Goal: Navigation & Orientation: Find specific page/section

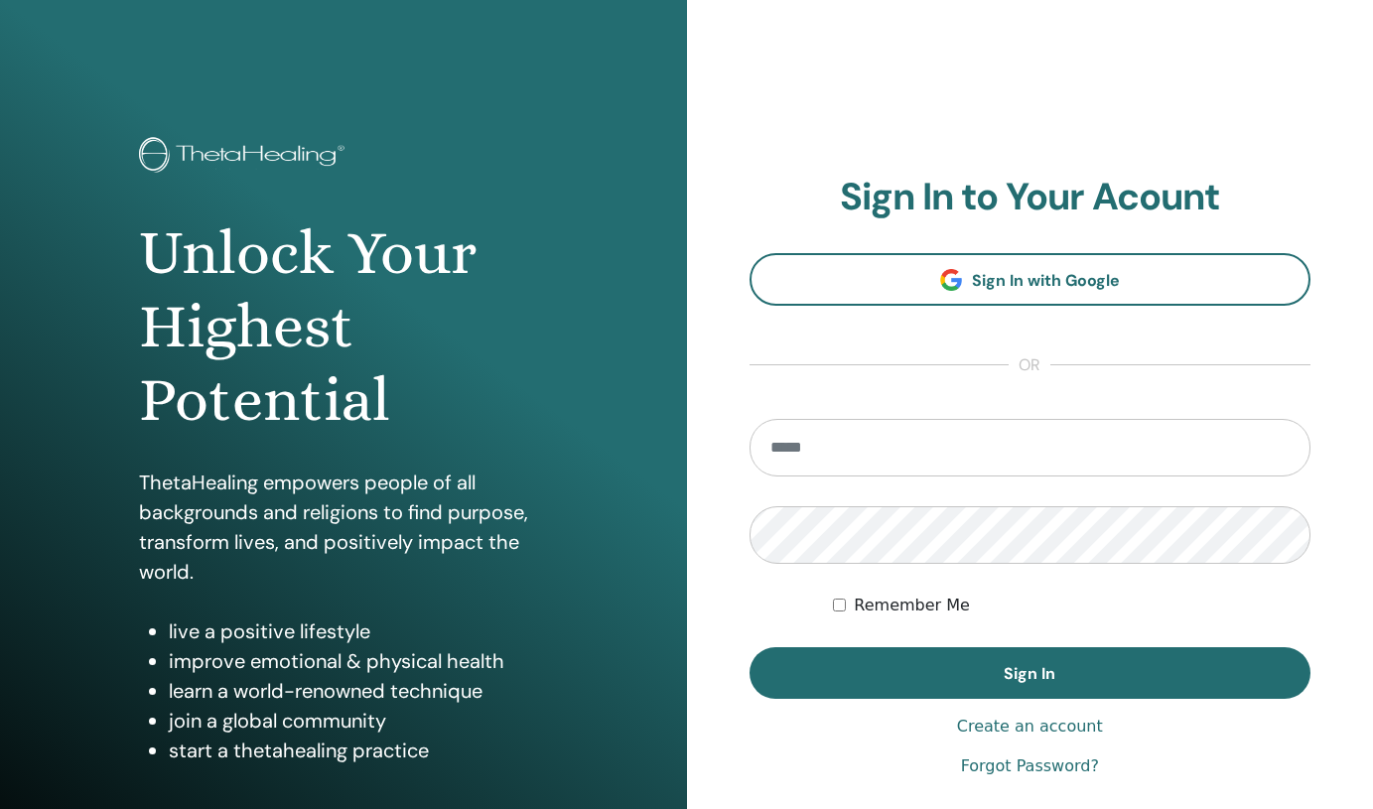
click at [939, 431] on input "email" at bounding box center [1031, 448] width 562 height 58
type input "**********"
click at [750, 647] on button "Sign In" at bounding box center [1031, 673] width 562 height 52
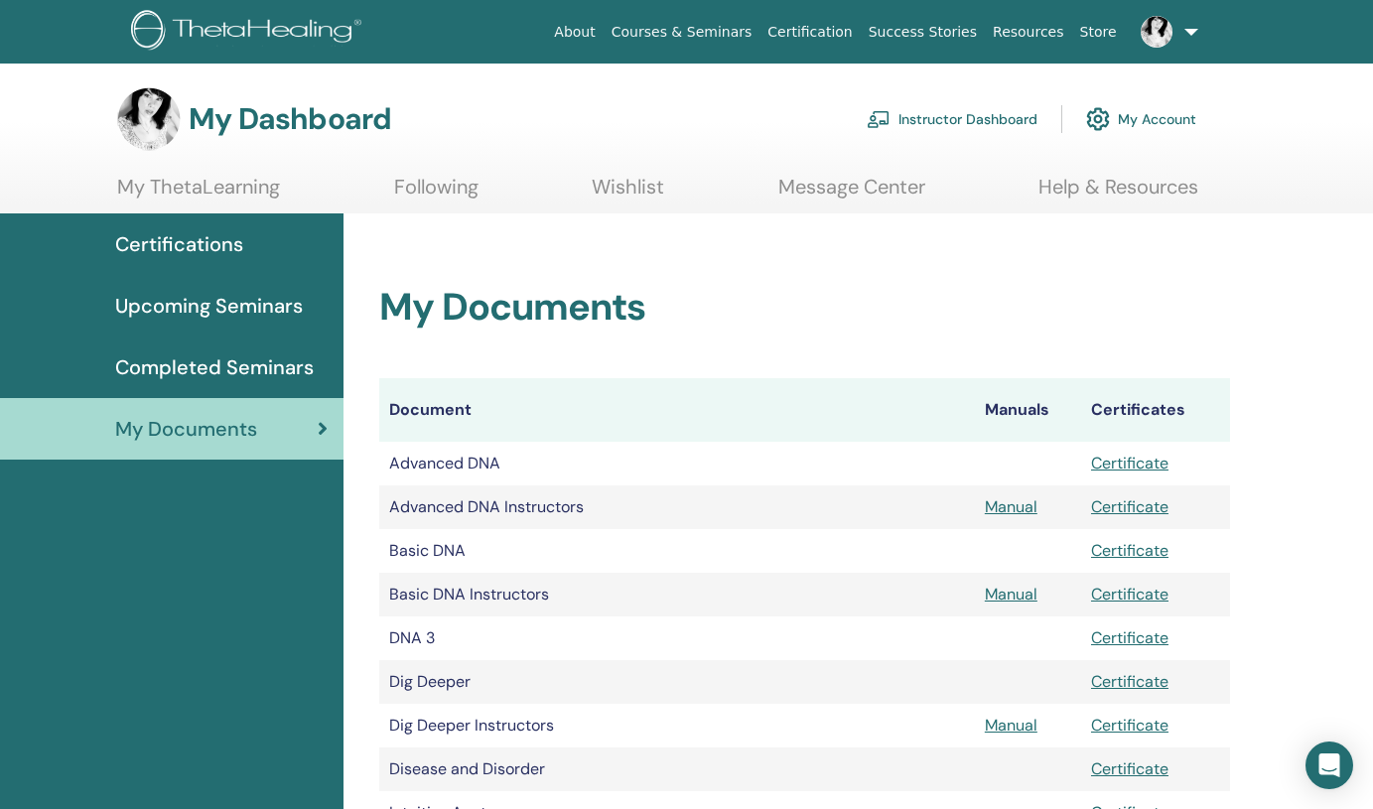
click at [1193, 118] on link "My Account" at bounding box center [1141, 119] width 110 height 44
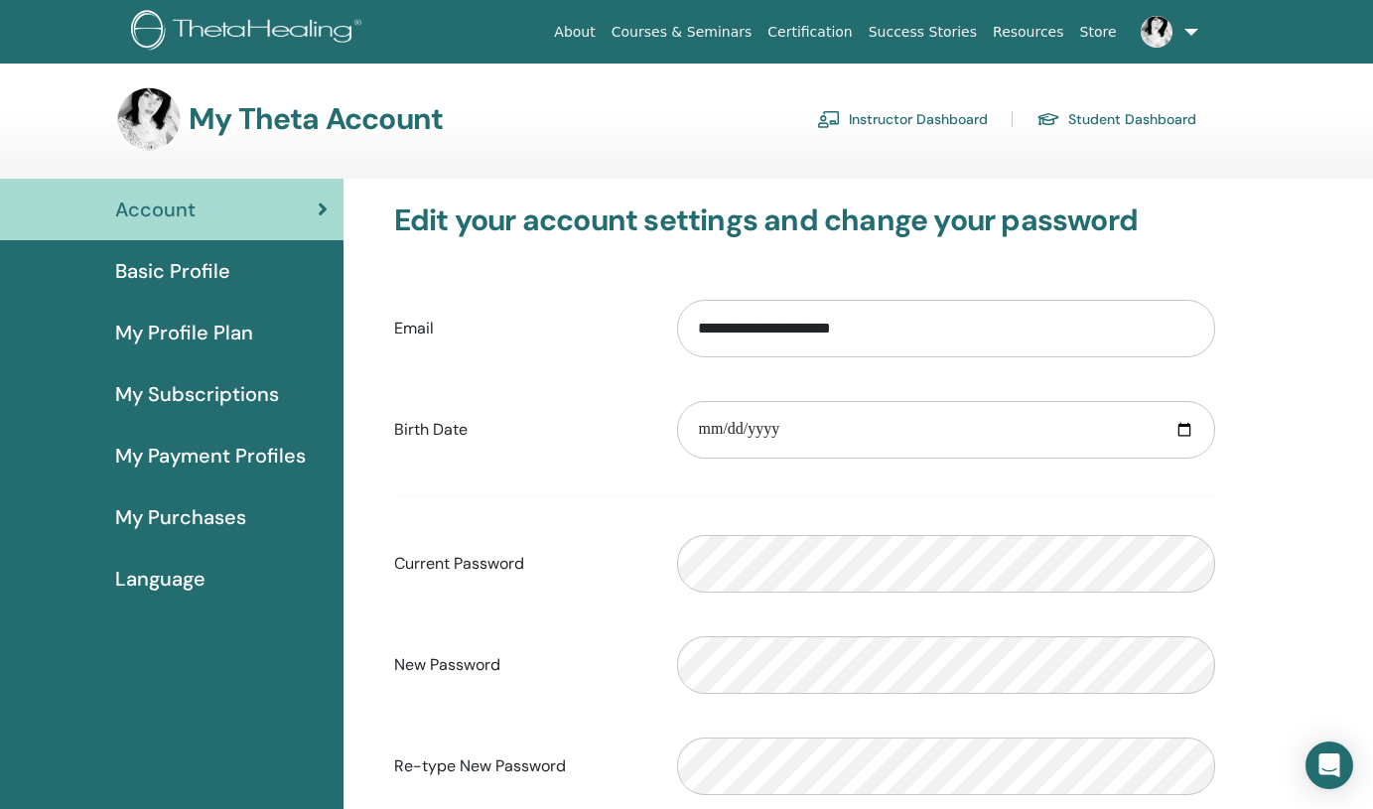
click at [228, 332] on span "My Profile Plan" at bounding box center [184, 333] width 138 height 30
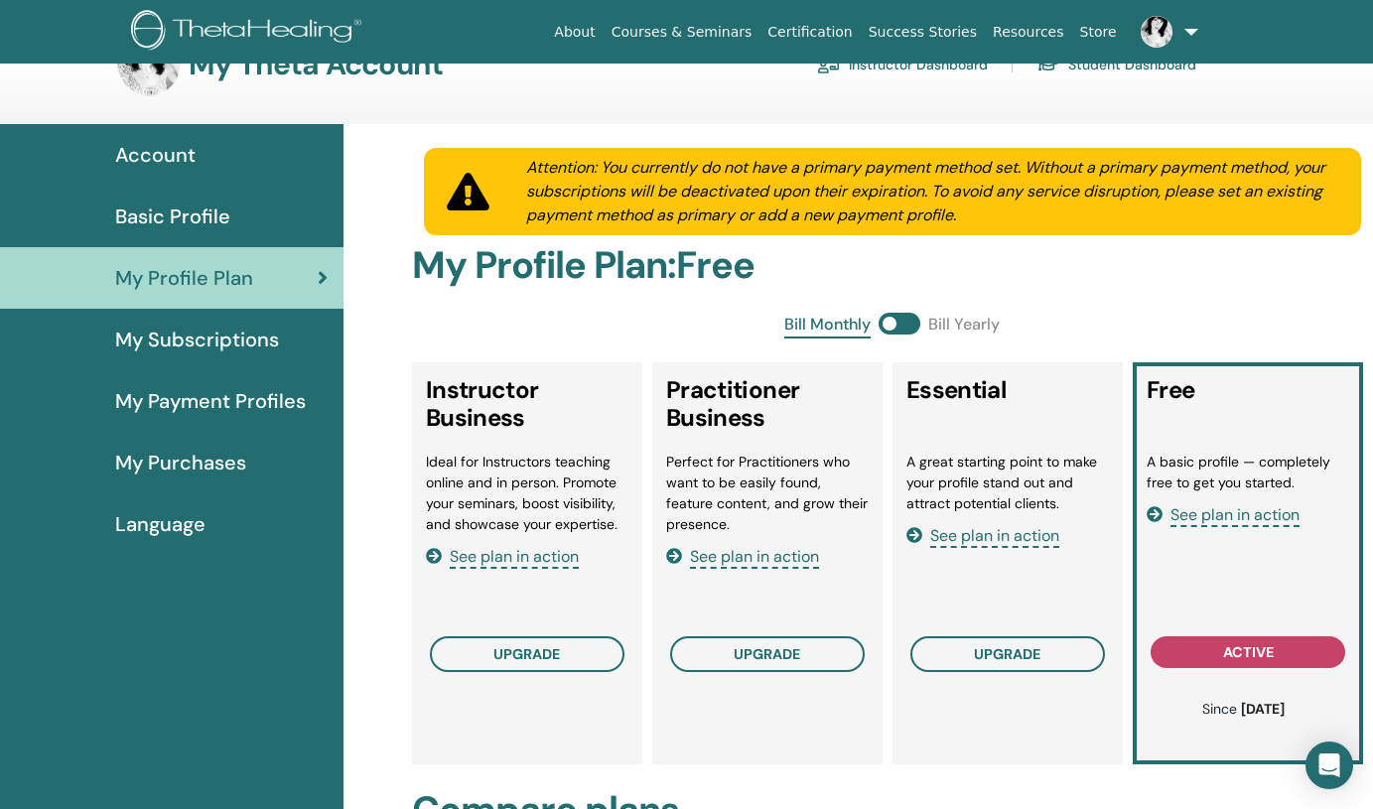
scroll to position [70, 0]
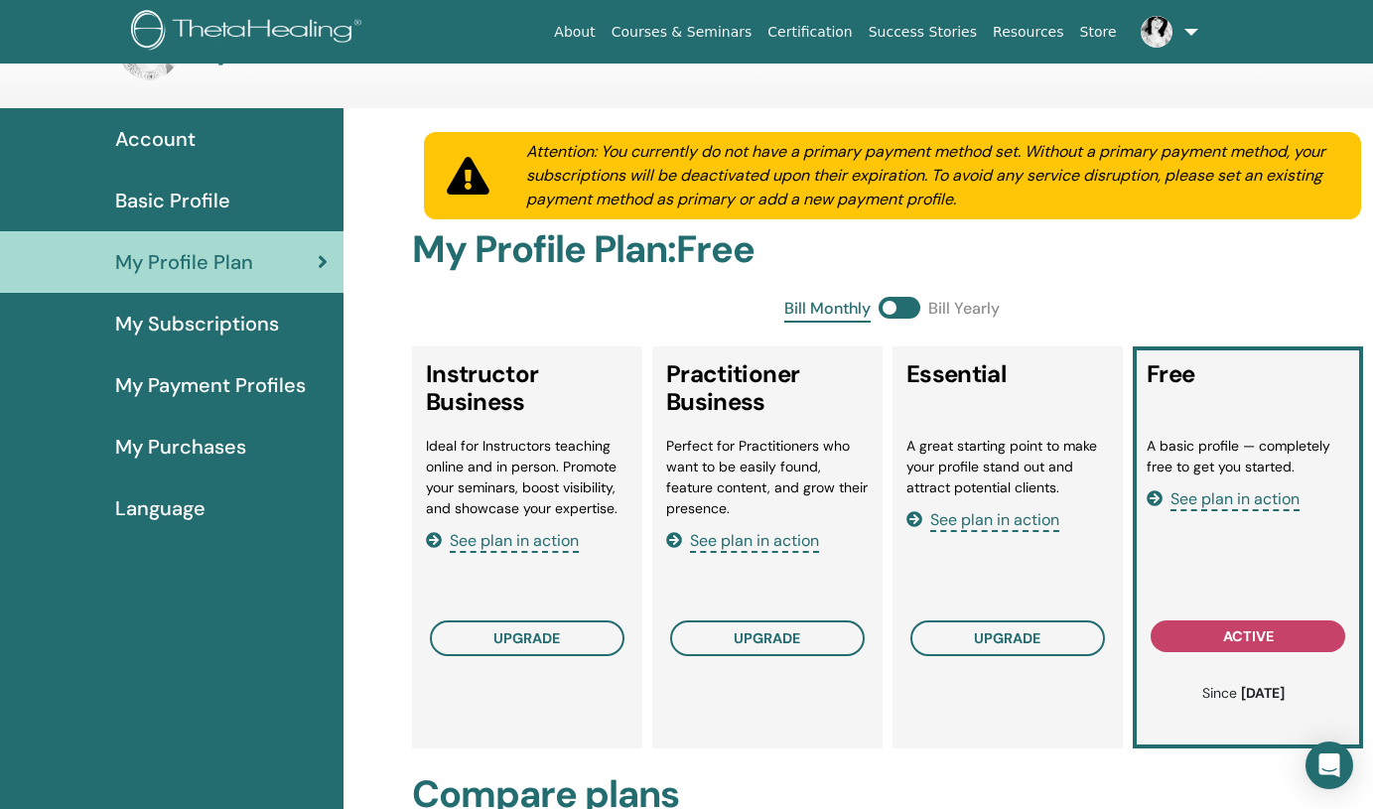
click at [156, 148] on span "Account" at bounding box center [155, 139] width 80 height 30
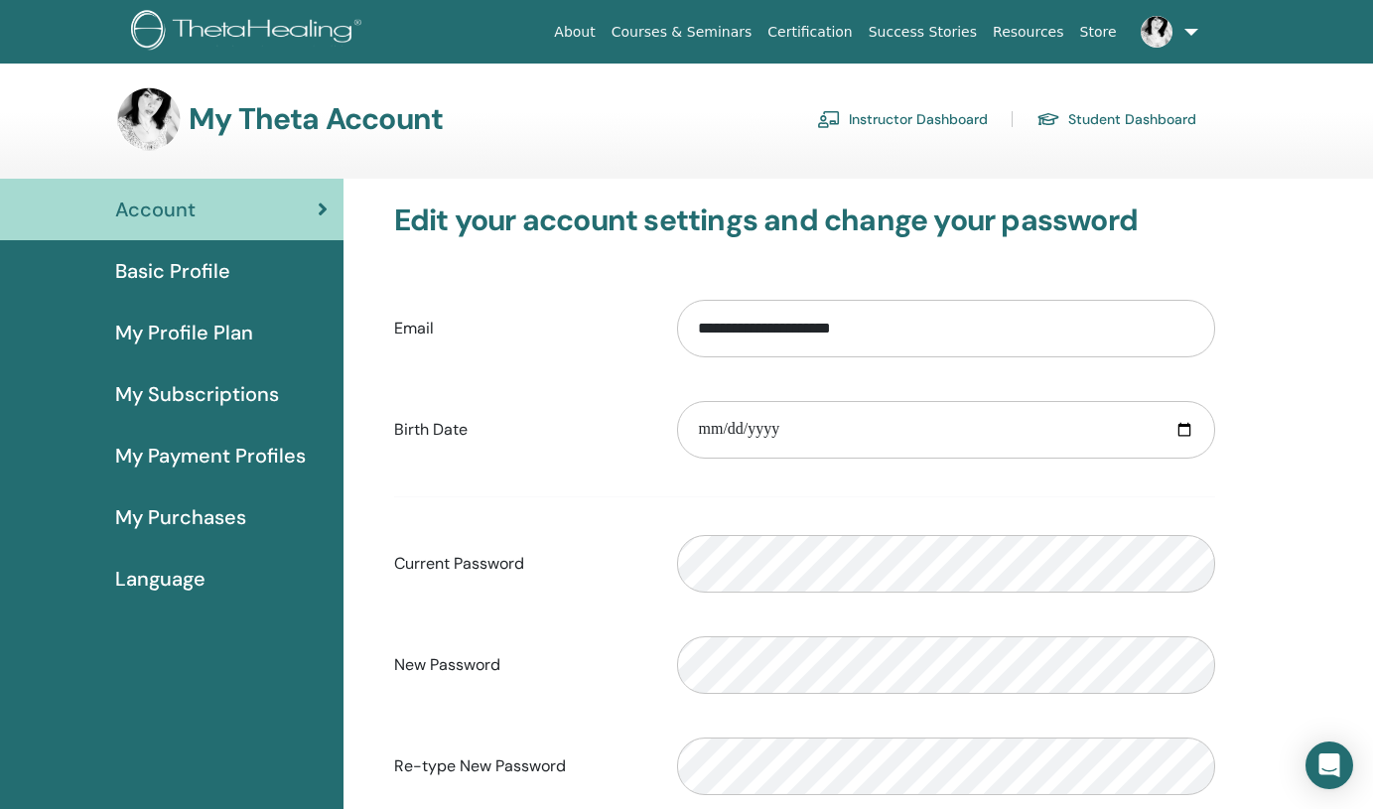
click at [910, 123] on link "Instructor Dashboard" at bounding box center [902, 119] width 171 height 32
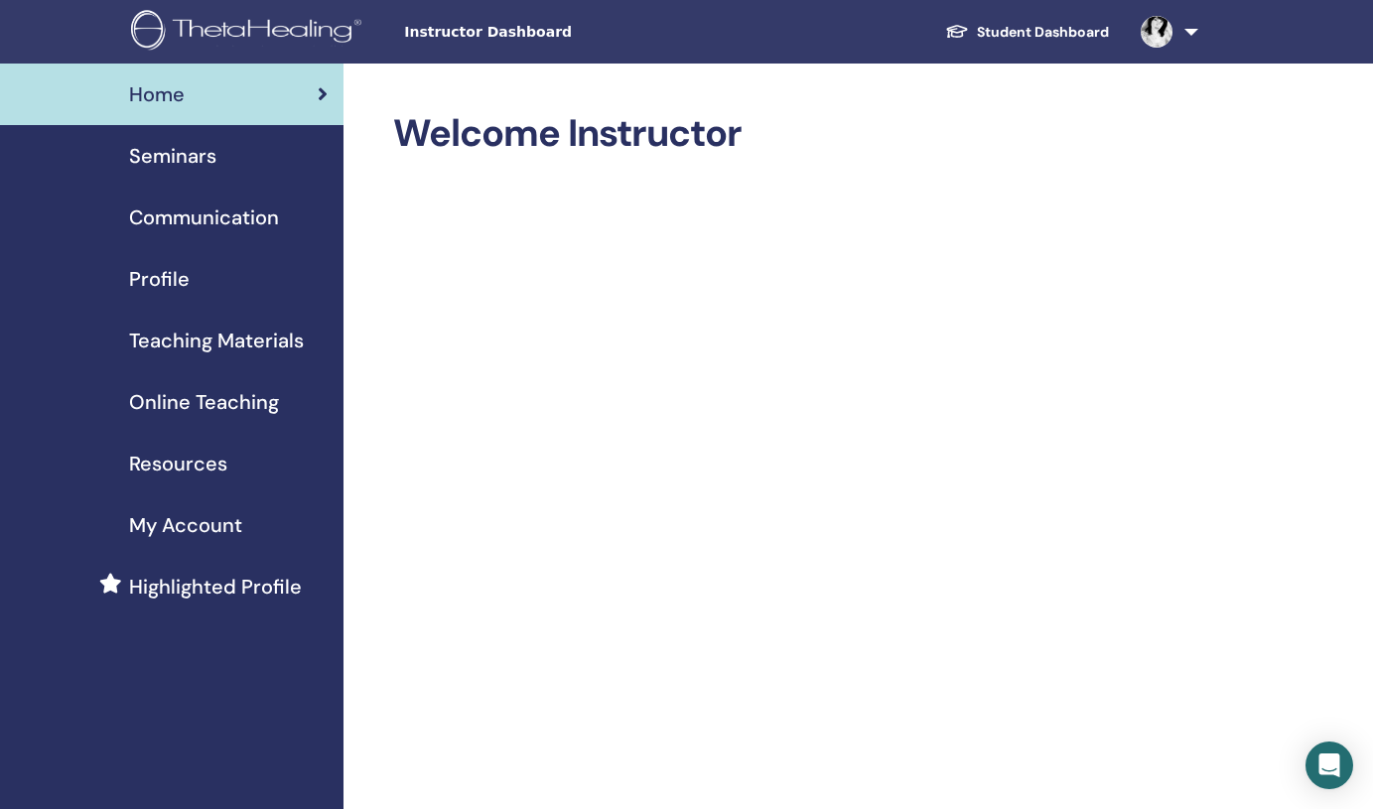
click at [1169, 24] on img at bounding box center [1157, 32] width 32 height 32
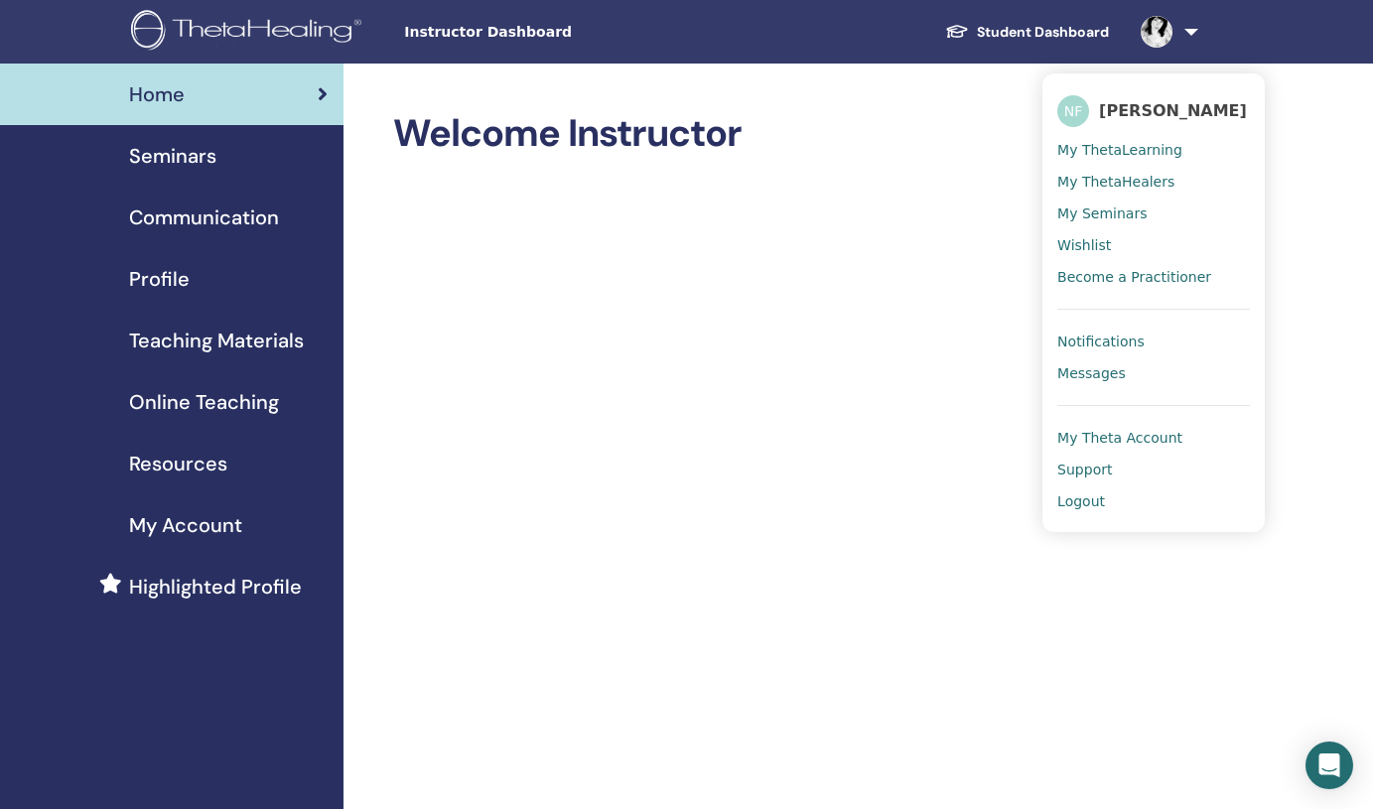
click at [1162, 149] on span "My ThetaLearning" at bounding box center [1119, 150] width 125 height 18
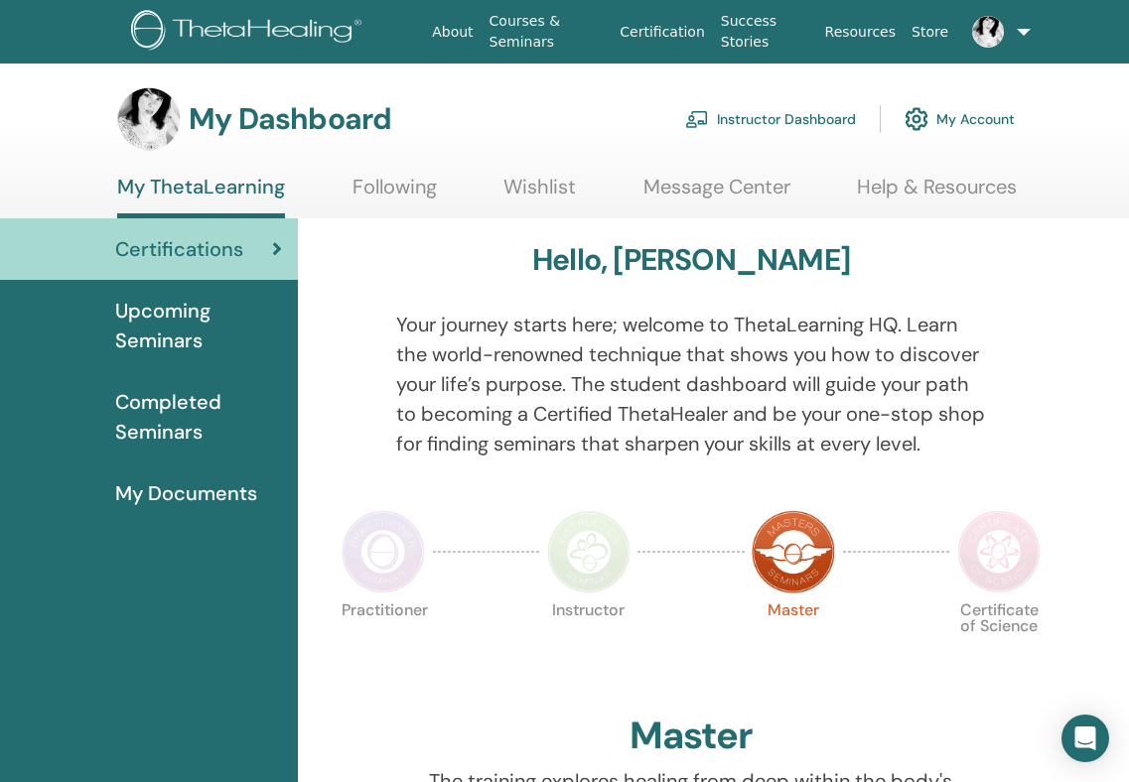
click at [167, 340] on span "Upcoming Seminars" at bounding box center [198, 326] width 167 height 60
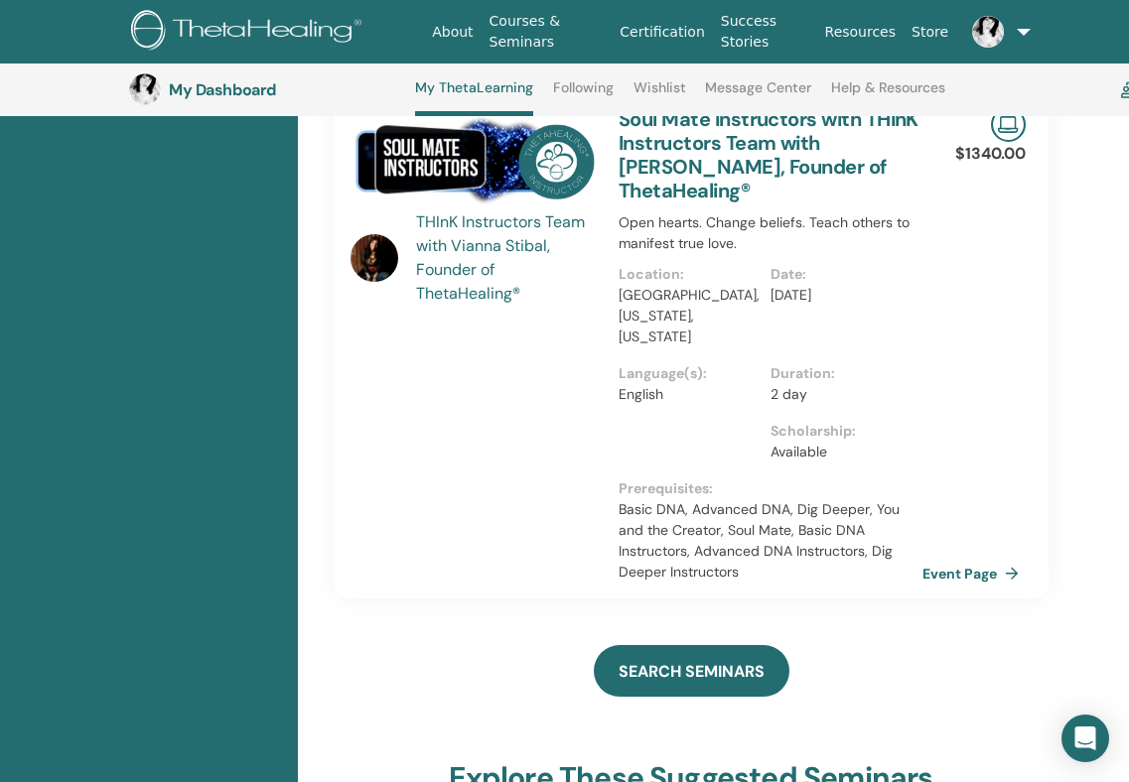
scroll to position [726, 0]
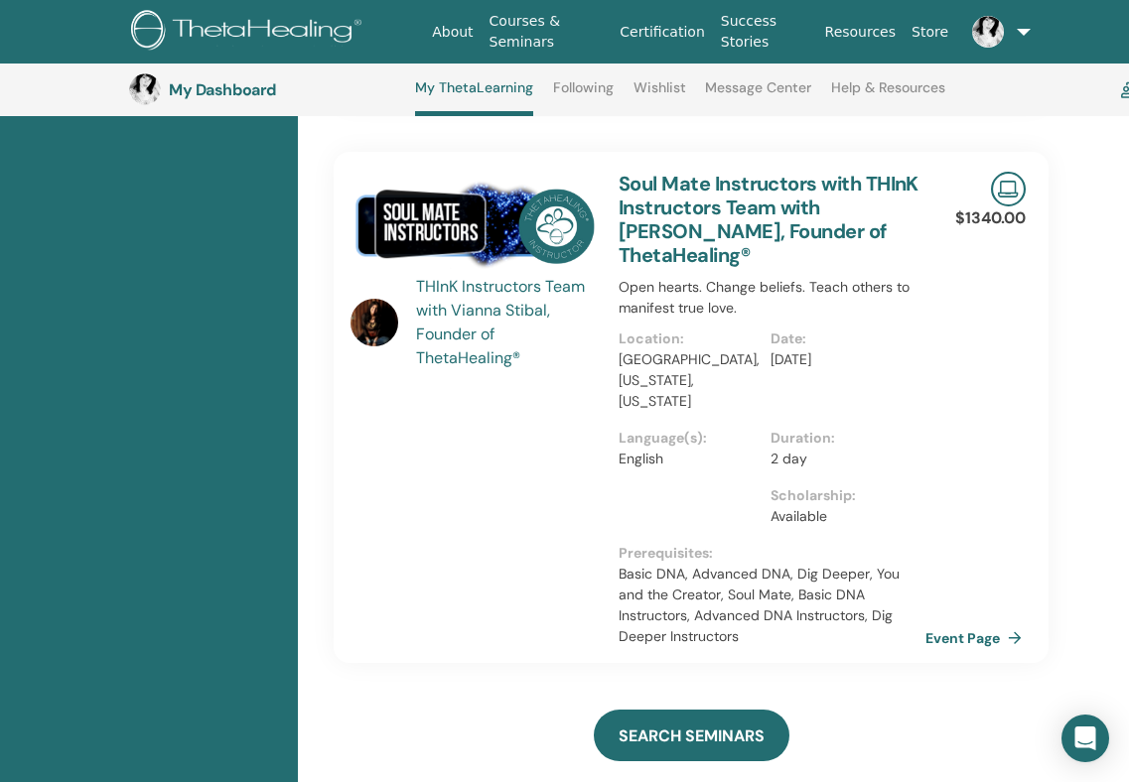
click at [984, 623] on link "Event Page" at bounding box center [977, 638] width 104 height 30
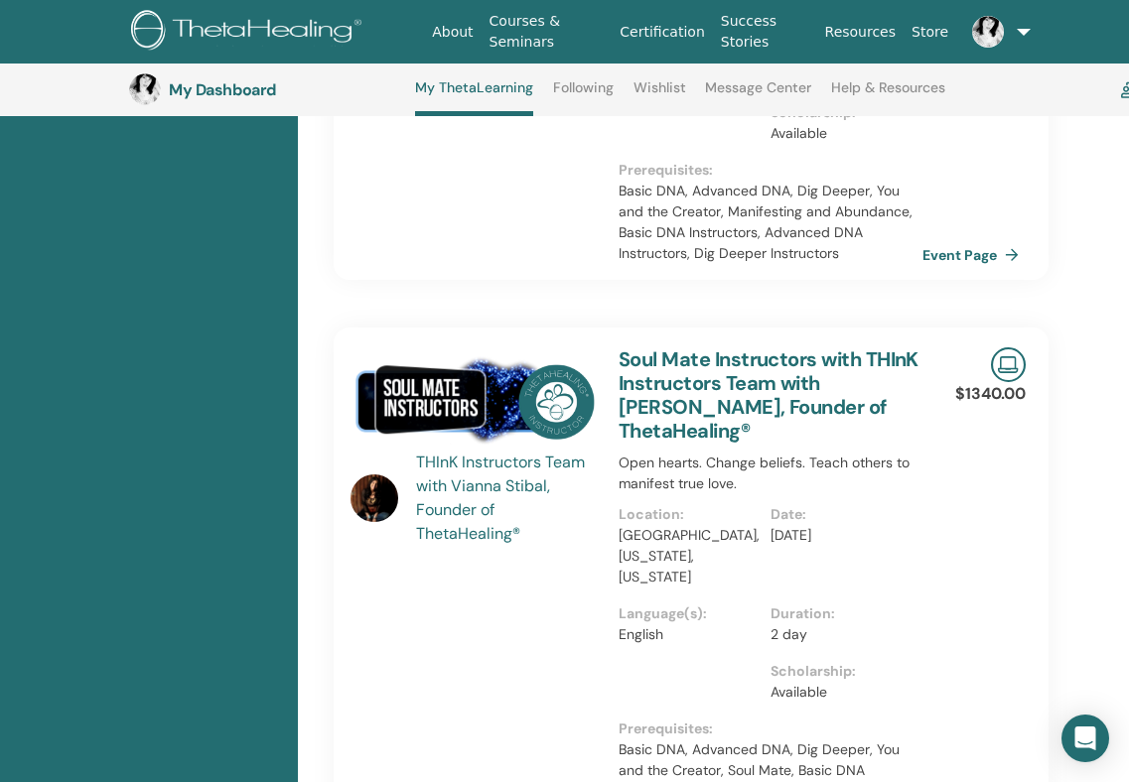
scroll to position [5, 0]
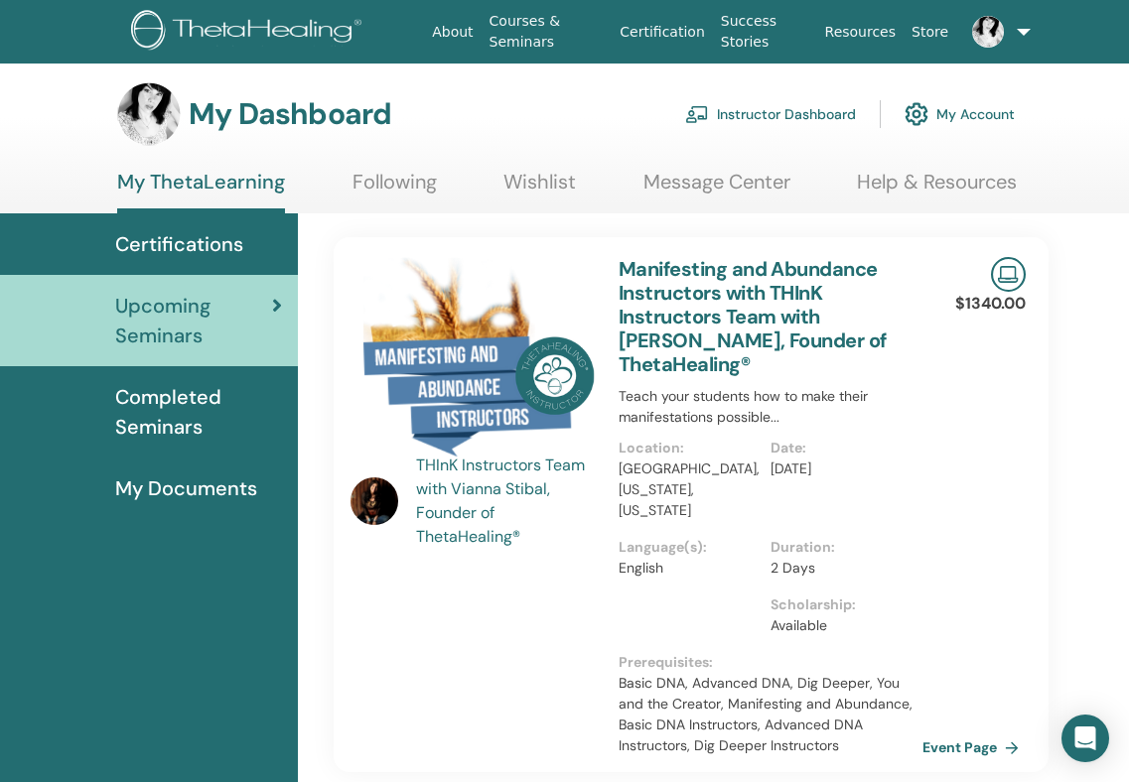
click at [157, 410] on span "Completed Seminars" at bounding box center [198, 412] width 167 height 60
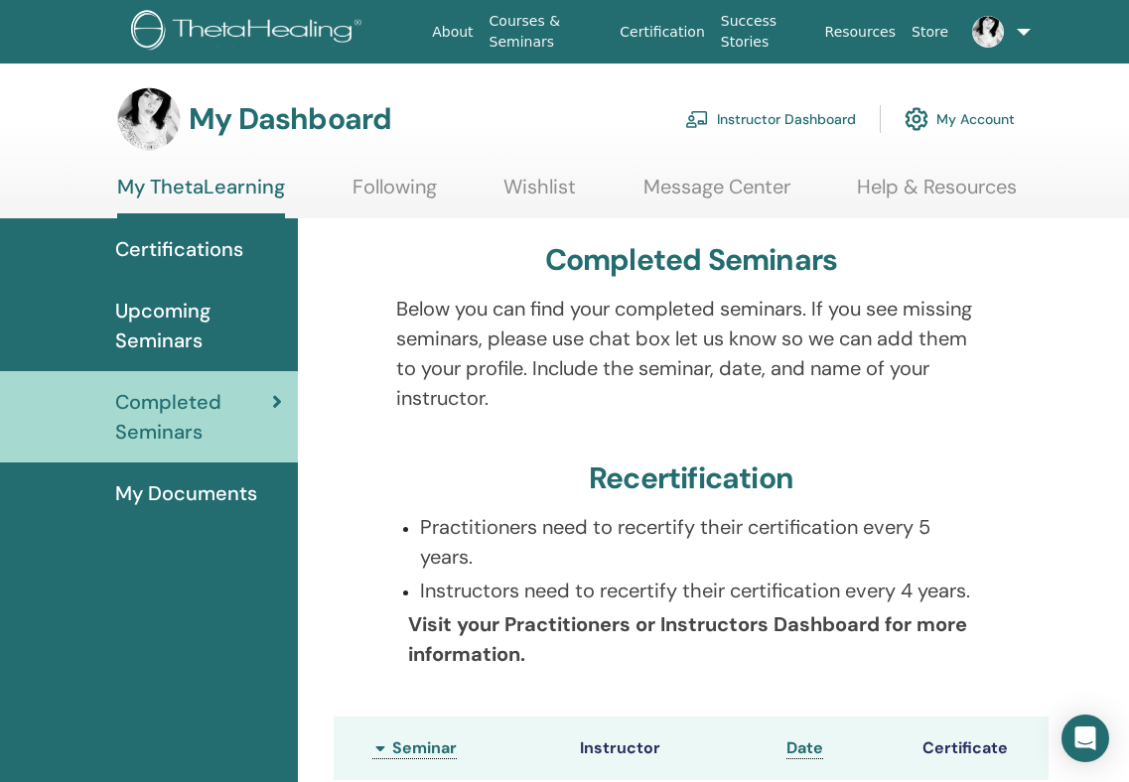
click at [239, 191] on link "My ThetaLearning" at bounding box center [201, 197] width 168 height 44
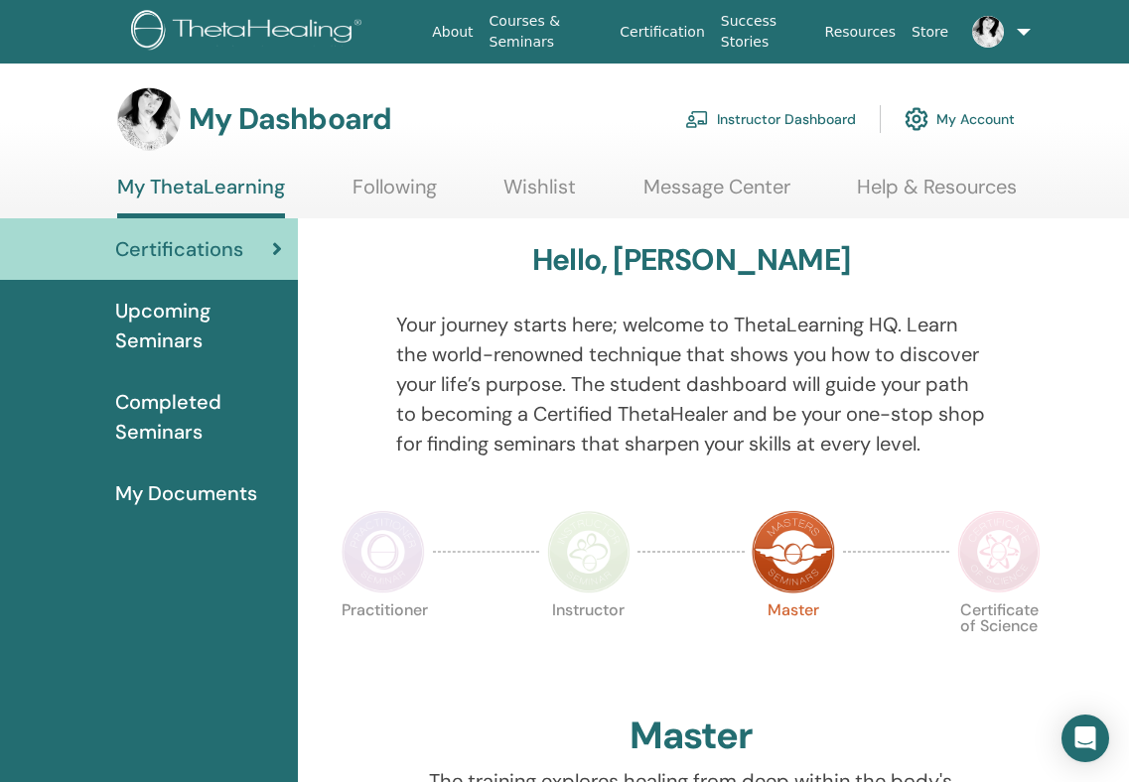
click at [284, 36] on img at bounding box center [249, 32] width 237 height 45
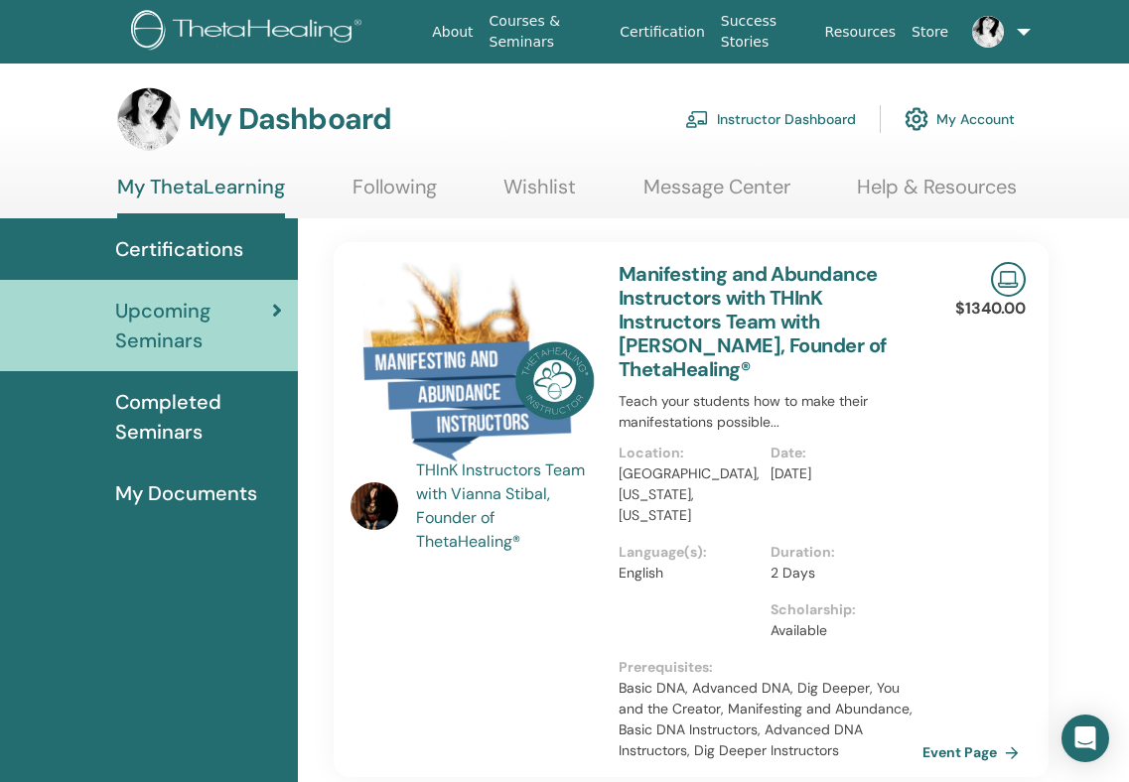
click at [161, 407] on span "Completed Seminars" at bounding box center [198, 417] width 167 height 60
click at [263, 434] on span "Completed Seminars" at bounding box center [198, 417] width 167 height 60
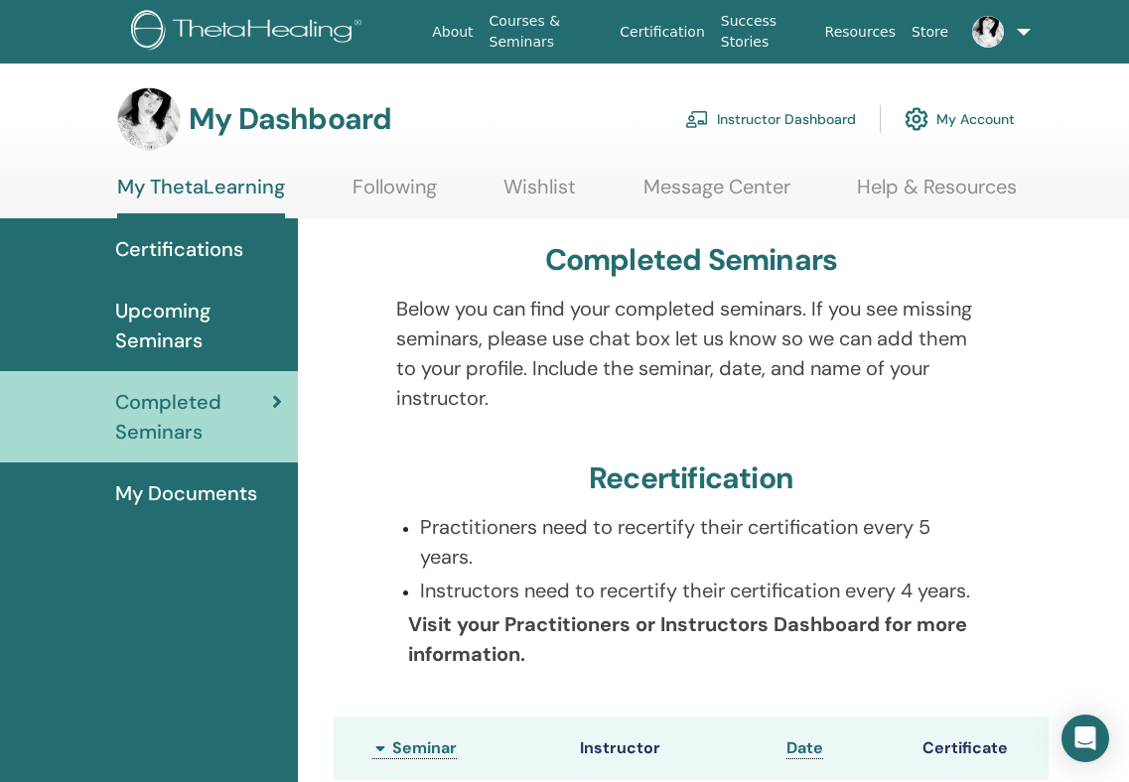
click at [207, 249] on span "Certifications" at bounding box center [179, 249] width 128 height 30
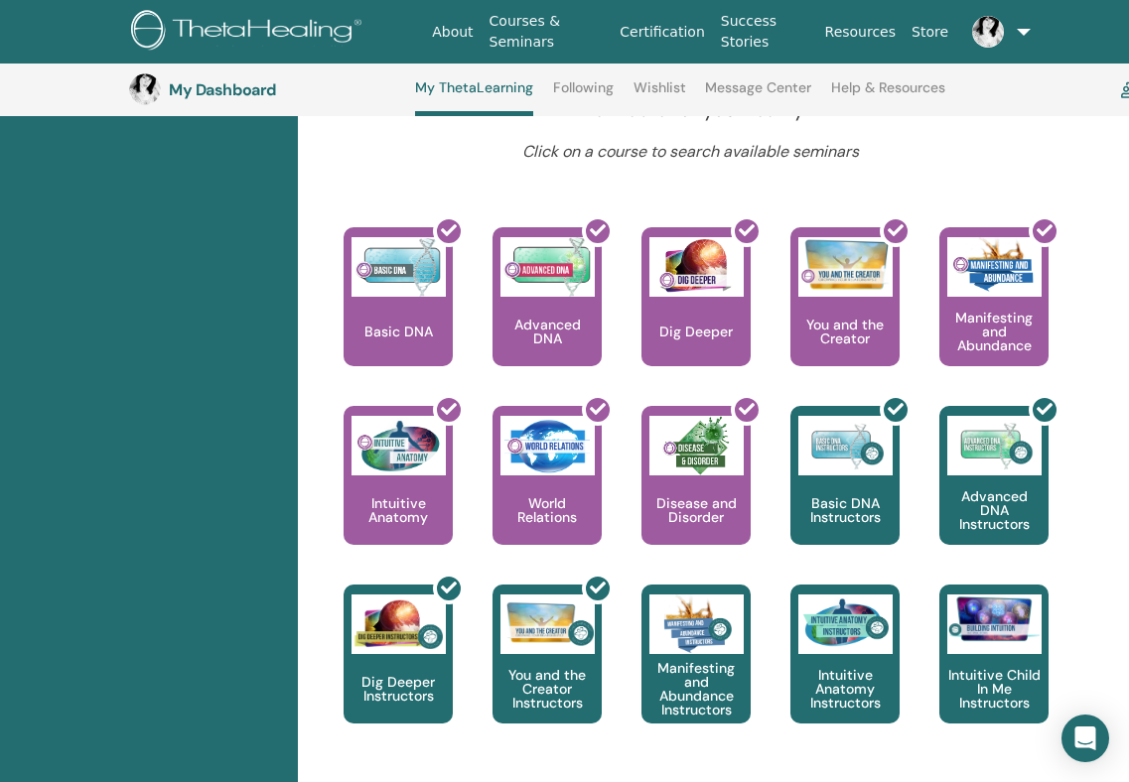
scroll to position [823, 0]
